Goal: Information Seeking & Learning: Learn about a topic

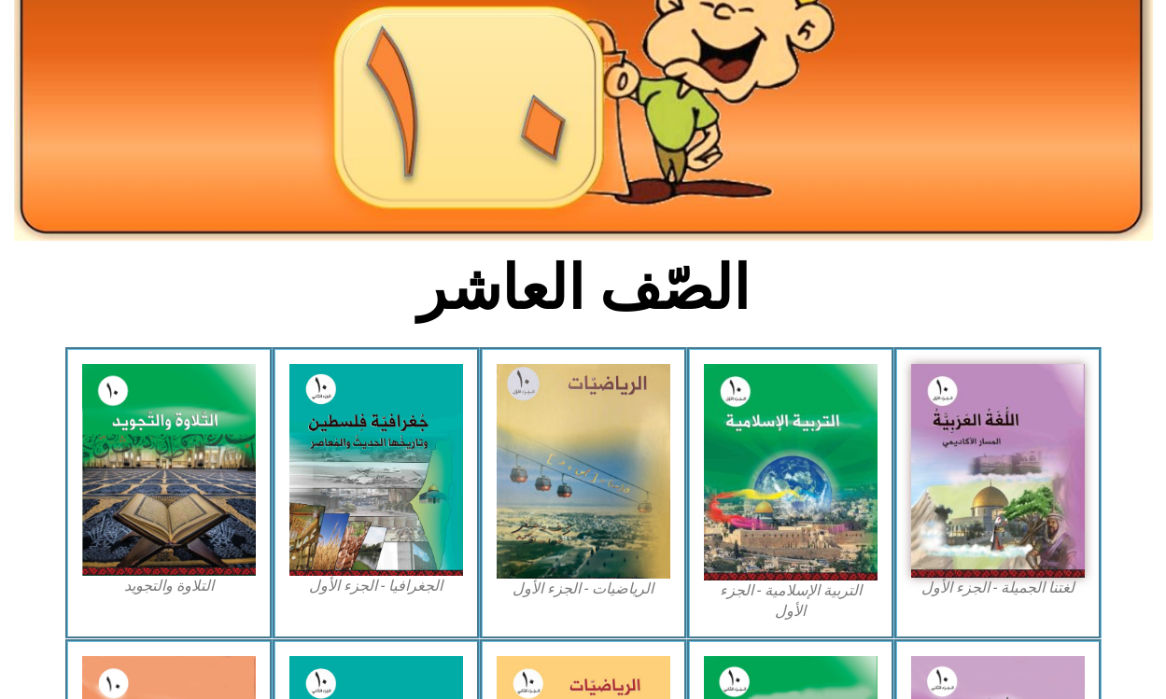
scroll to position [249, 0]
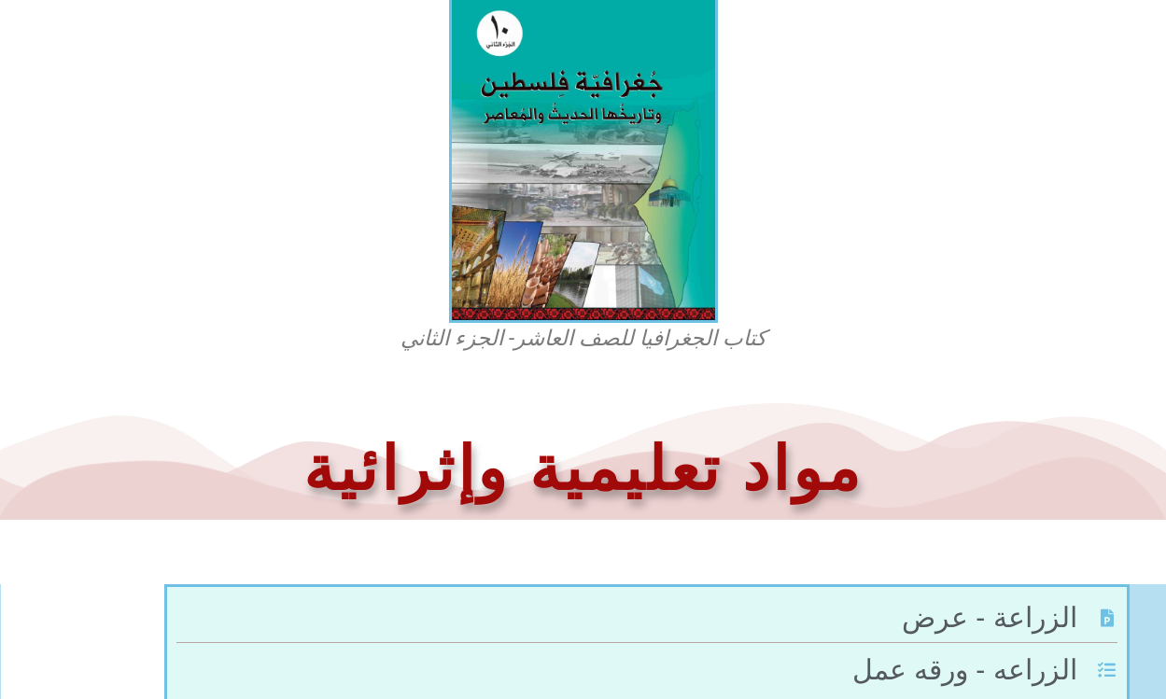
scroll to position [550, 0]
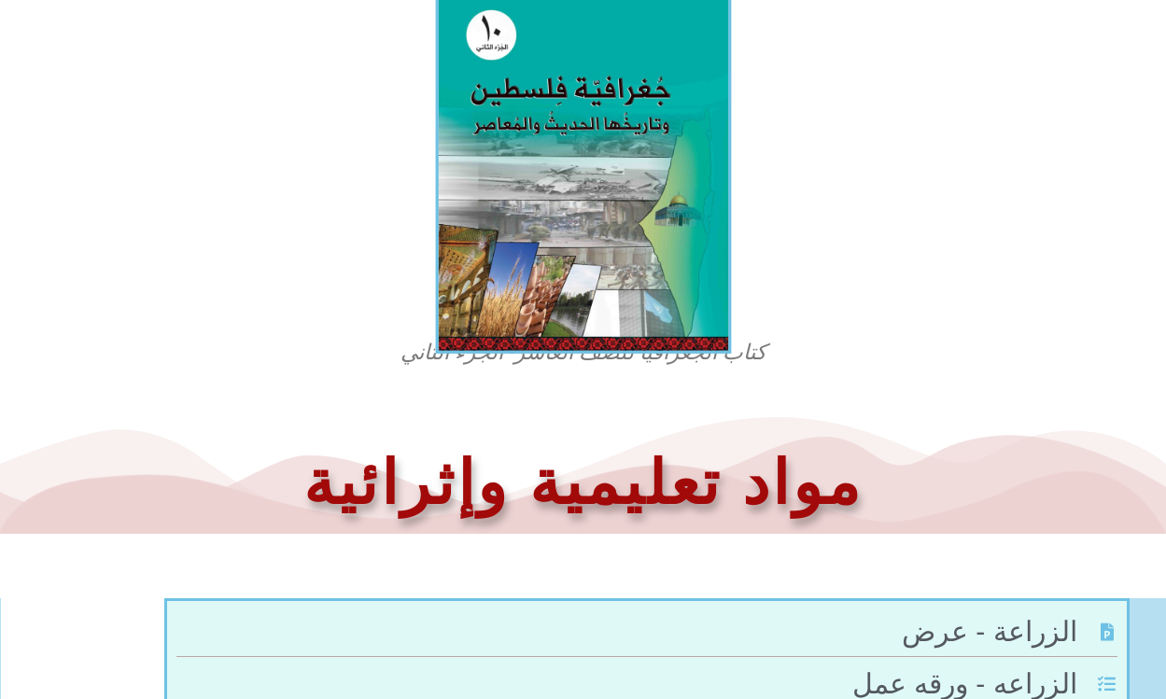
click at [596, 235] on img at bounding box center [583, 170] width 296 height 368
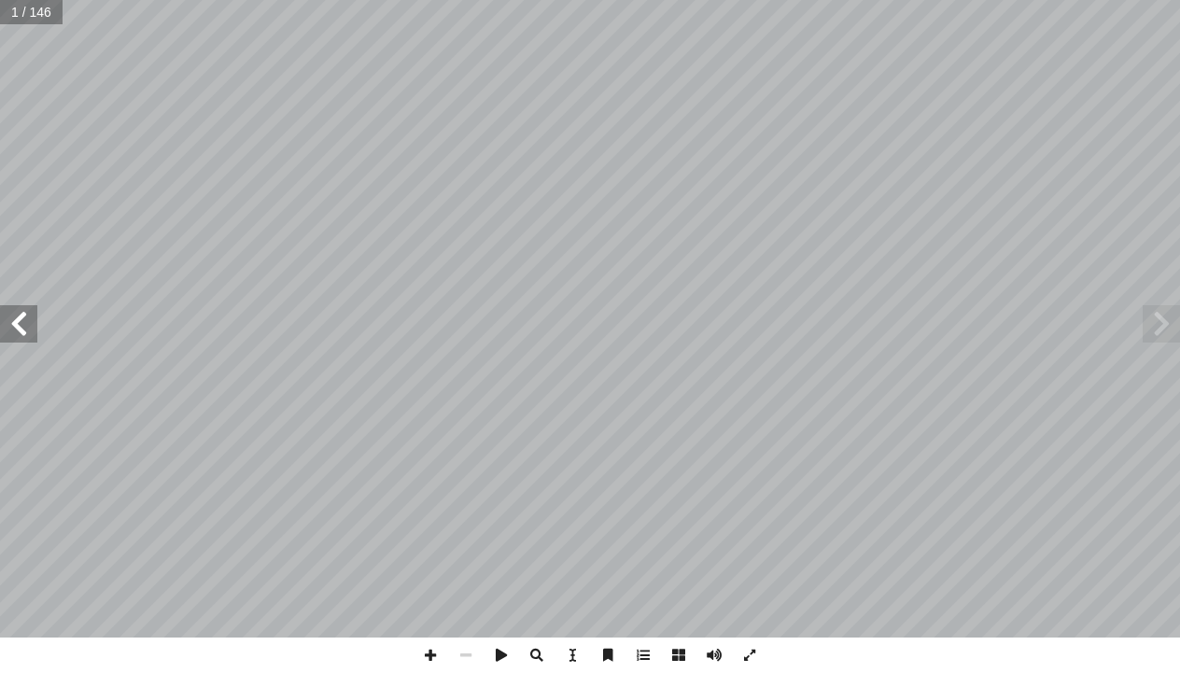
click at [16, 317] on span at bounding box center [18, 323] width 37 height 37
click at [16, 318] on span at bounding box center [18, 323] width 37 height 37
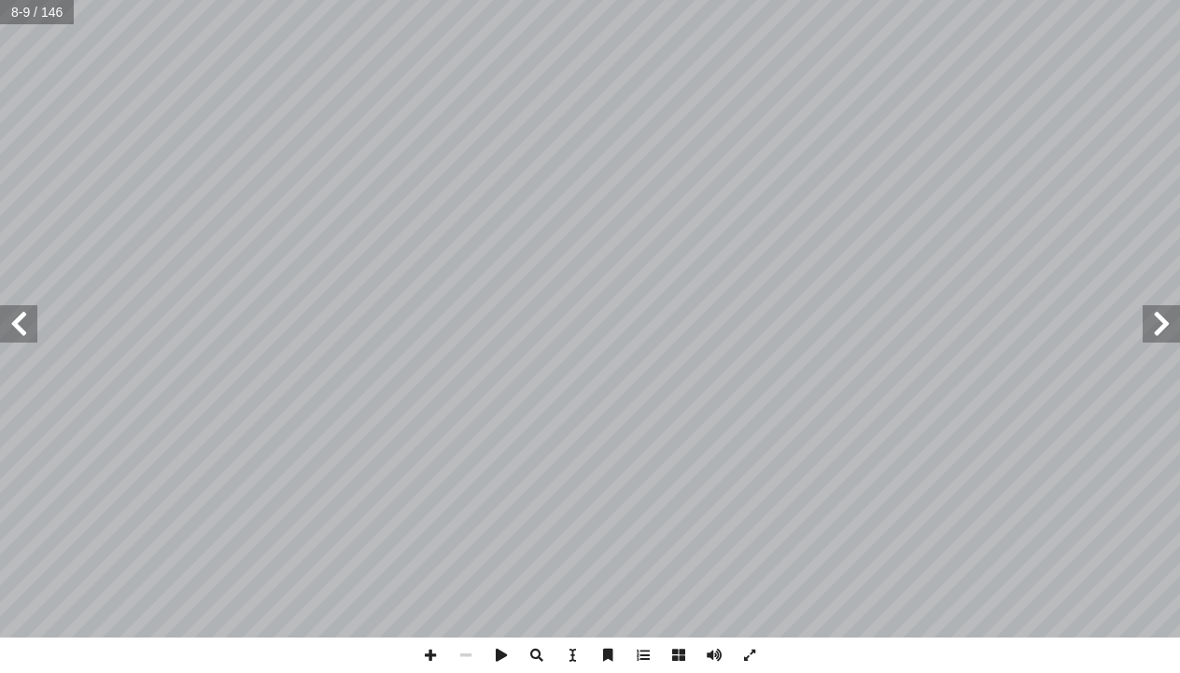
click at [1160, 322] on span at bounding box center [1161, 323] width 37 height 37
click at [30, 330] on span at bounding box center [18, 323] width 37 height 37
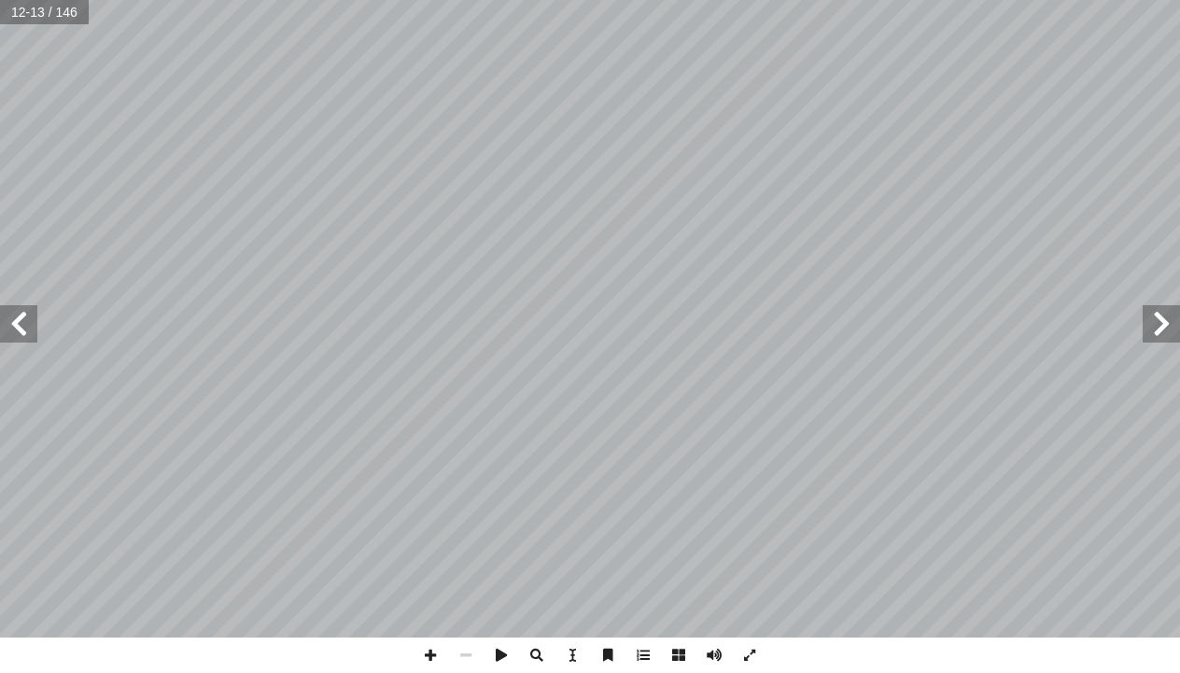
click at [30, 330] on span at bounding box center [18, 323] width 37 height 37
